Goal: Task Accomplishment & Management: Use online tool/utility

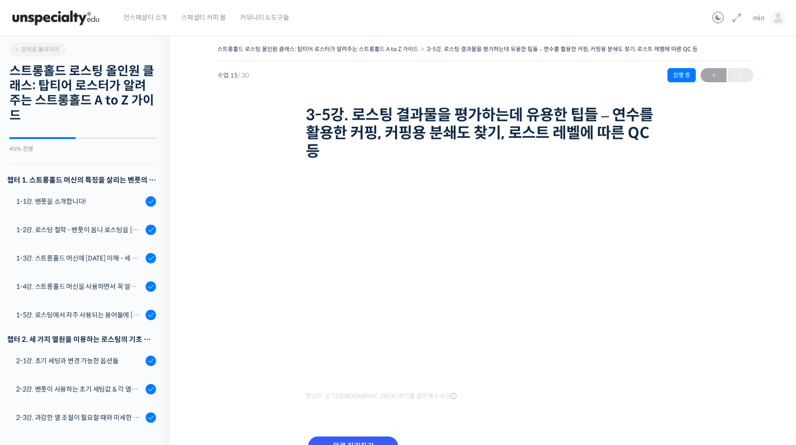
scroll to position [584, 0]
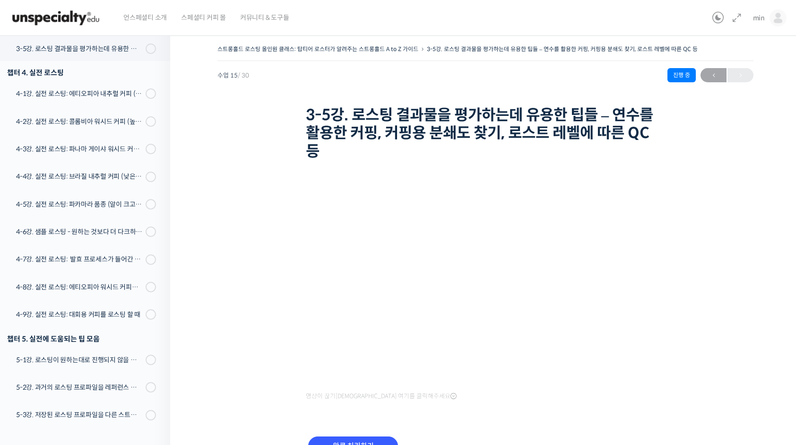
click at [244, 154] on div "스트롱홀드 로스팅 올인원 클래스: 탑티어 로스터가 알려주는 스트롱홀드 A to Z 가이드 3-5강. 로스팅 결과물을 평가하는데 유용한 팁들 –…" at bounding box center [485, 103] width 536 height 121
click at [343, 438] on input "완료 처리하기" at bounding box center [353, 445] width 90 height 19
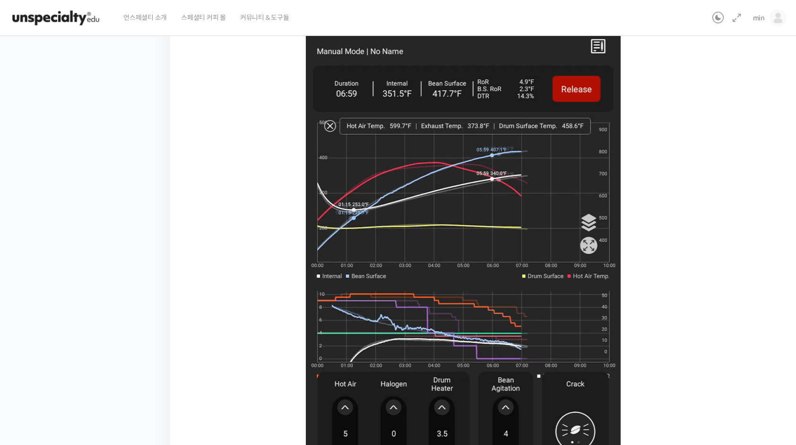
scroll to position [557, 0]
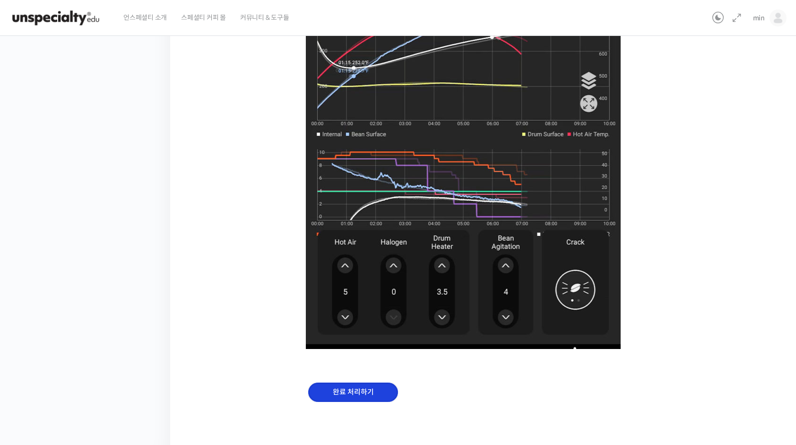
click at [346, 391] on input "완료 처리하기" at bounding box center [353, 391] width 90 height 19
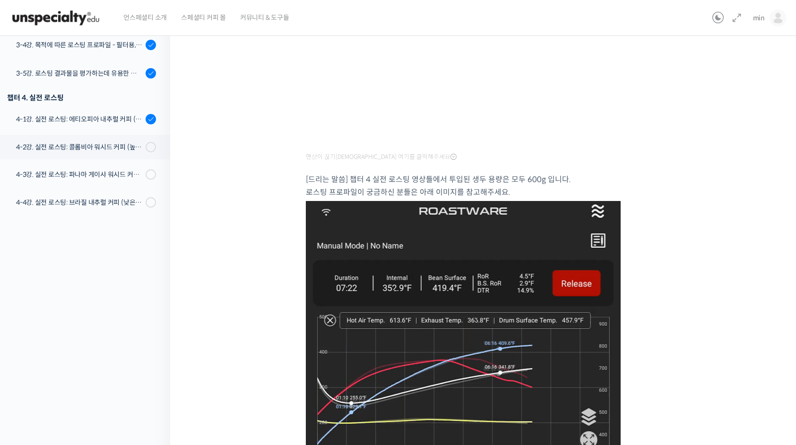
scroll to position [236, 0]
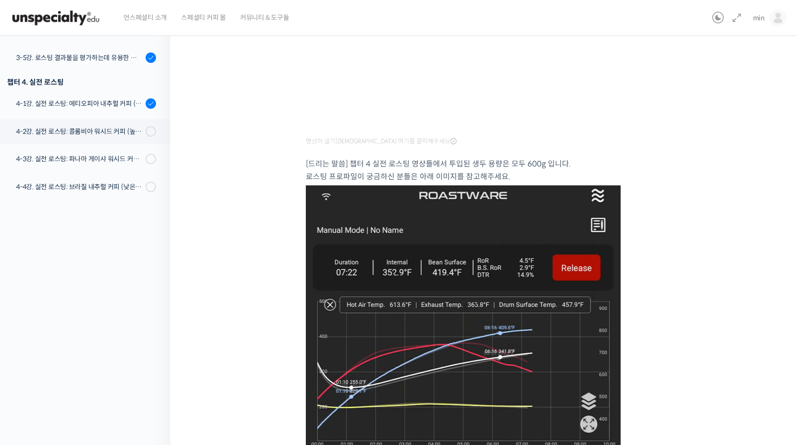
click at [716, 397] on div "스트롱홀드 로스팅 올인원 클래스: 탑티어 로스터가 알려주는 스트롱홀드 A to Z 가이드 4-2강. 실전 로스팅: 콜롬비아 워시드 커피 (높은…" at bounding box center [485, 276] width 536 height 941
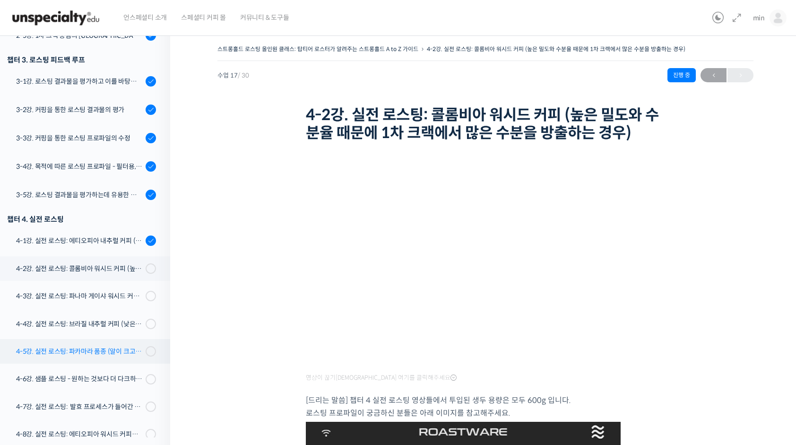
scroll to position [481, 0]
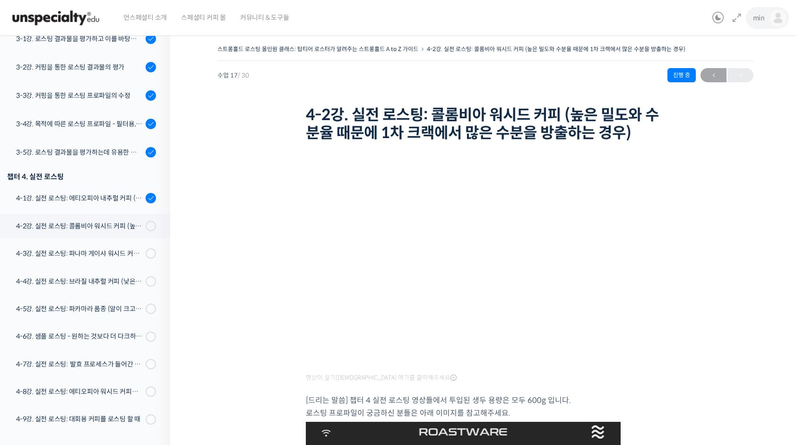
click at [780, 19] on img at bounding box center [777, 17] width 17 height 17
click at [741, 75] on span "내가 등록한 강의" at bounding box center [722, 75] width 42 height 8
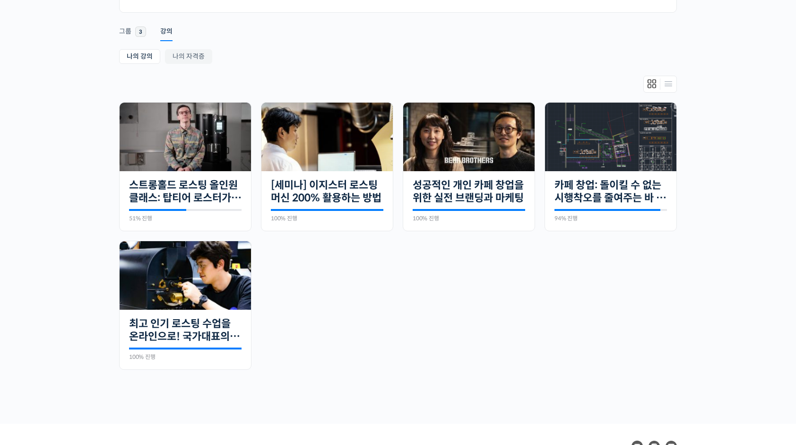
scroll to position [207, 0]
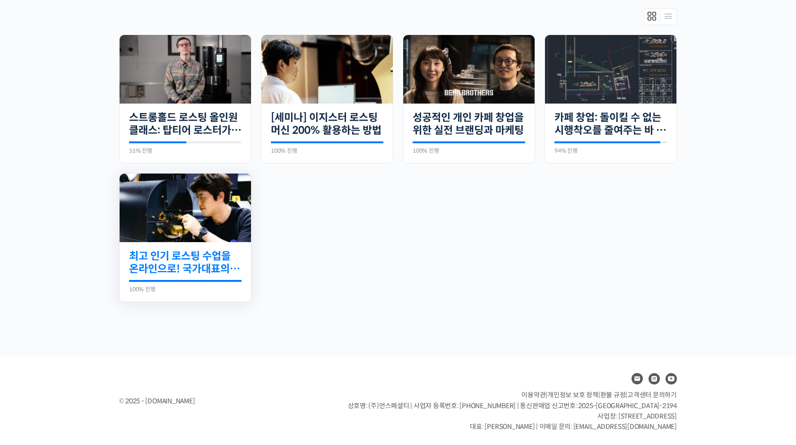
click at [163, 251] on link "최고 인기 로스팅 수업을 온라인으로! 국가대표의 로스팅 클래스" at bounding box center [185, 263] width 112 height 26
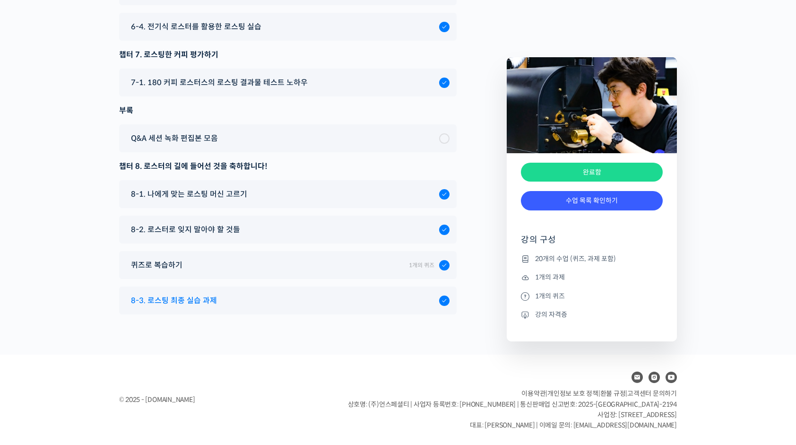
scroll to position [4915, 0]
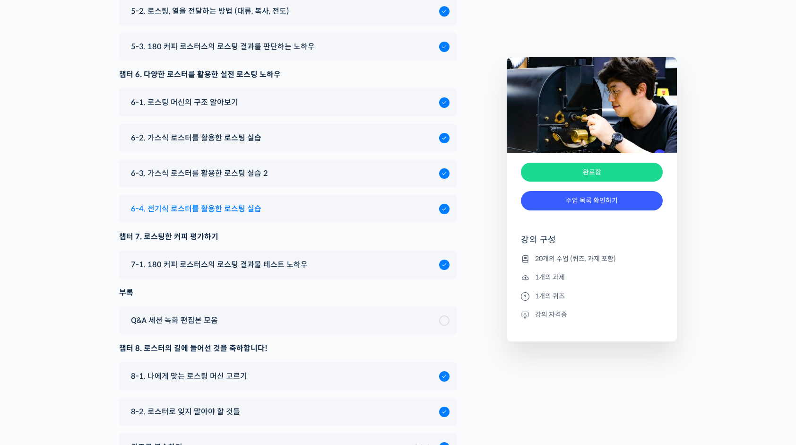
click at [404, 215] on div "6-4. 전기식 로스터를 활용한 로스팅 실습" at bounding box center [282, 208] width 313 height 13
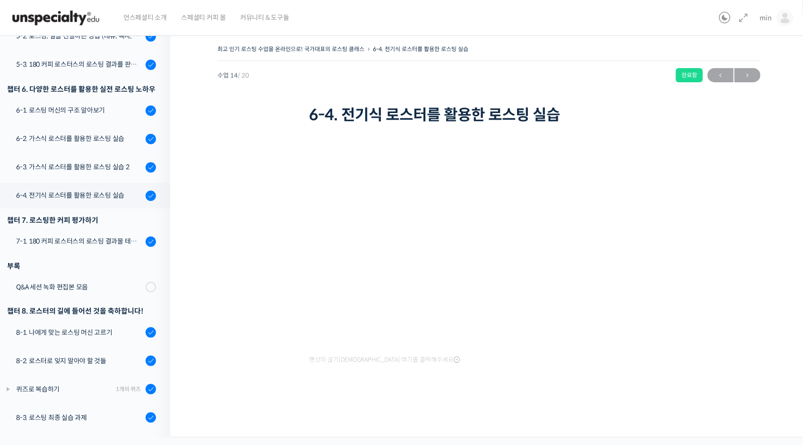
scroll to position [388, 0]
